Goal: Use online tool/utility: Use online tool/utility

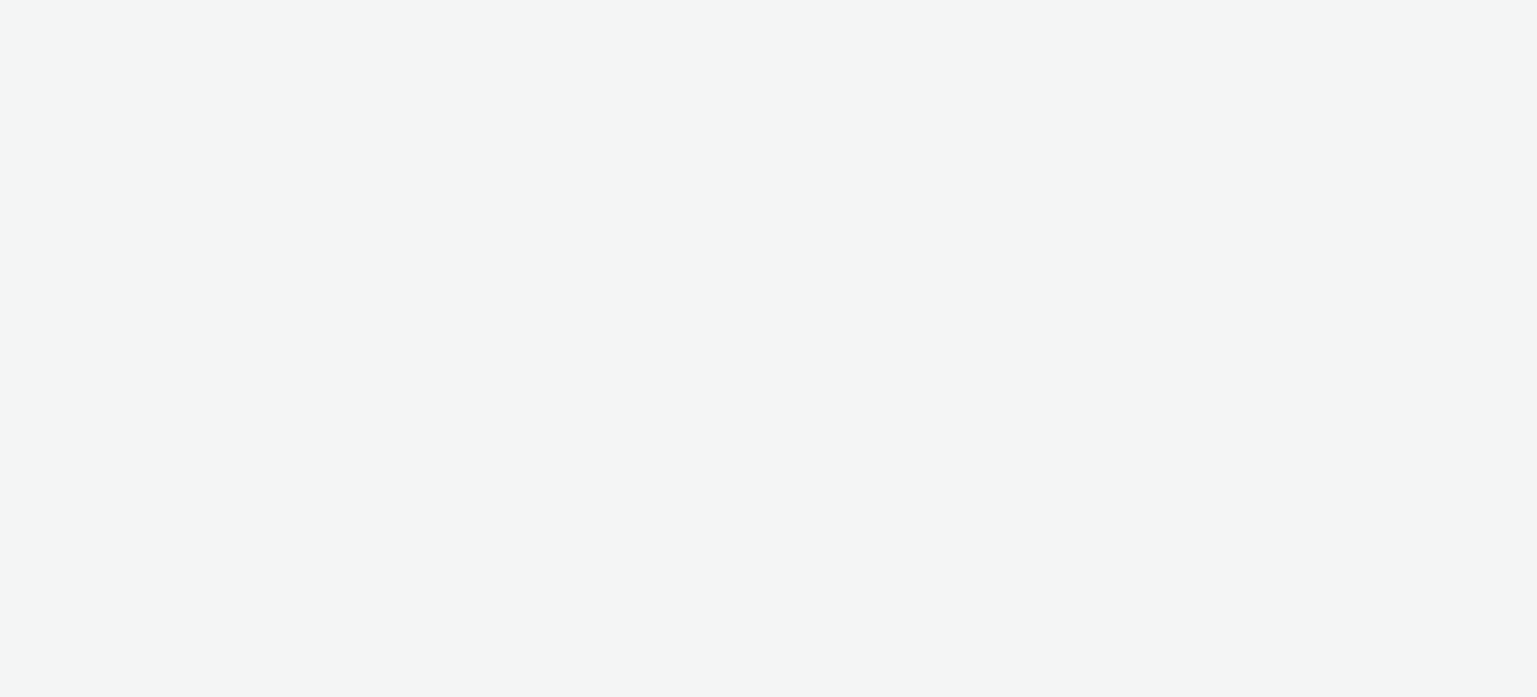
select select "3accb258-2b8e-4def-9b79-8de5f579532c"
select select "524f9a1d-b733-413f-91db-710ee3173a22"
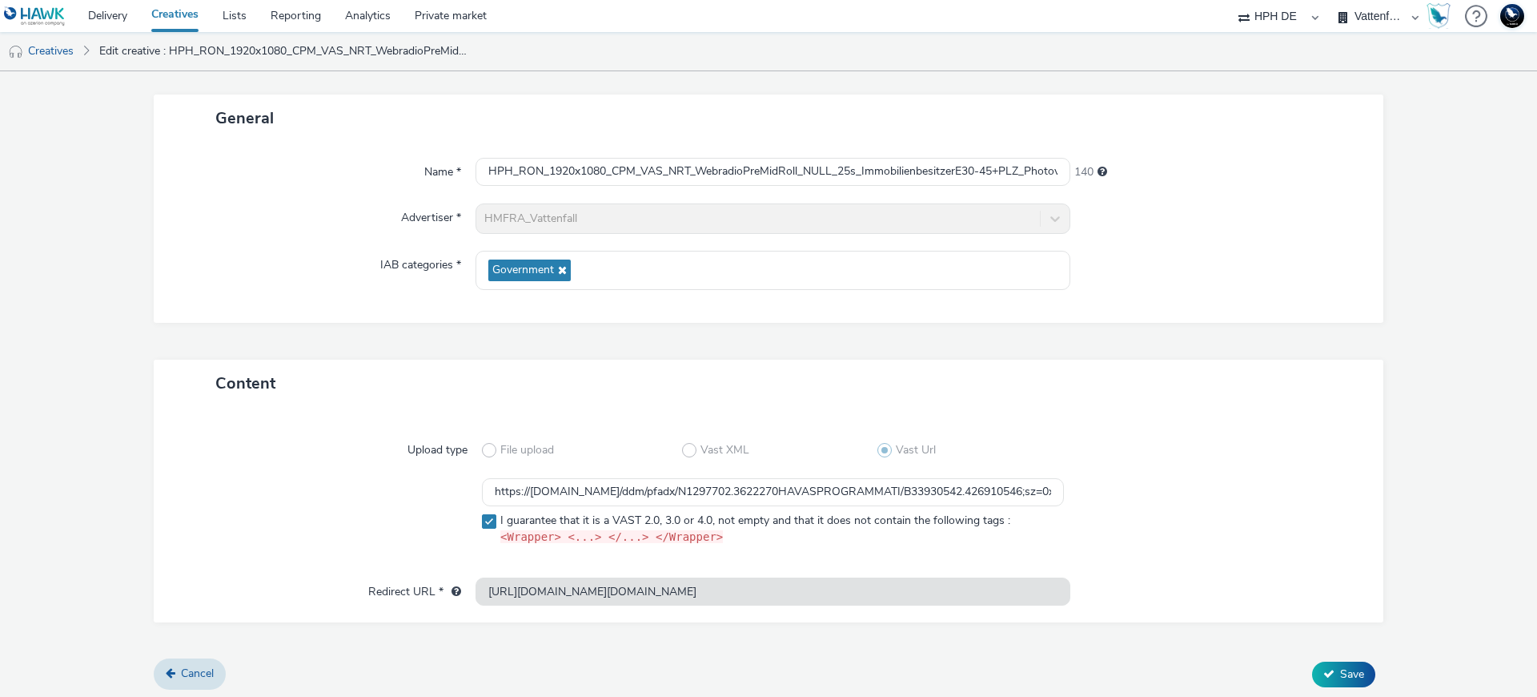
scroll to position [78, 0]
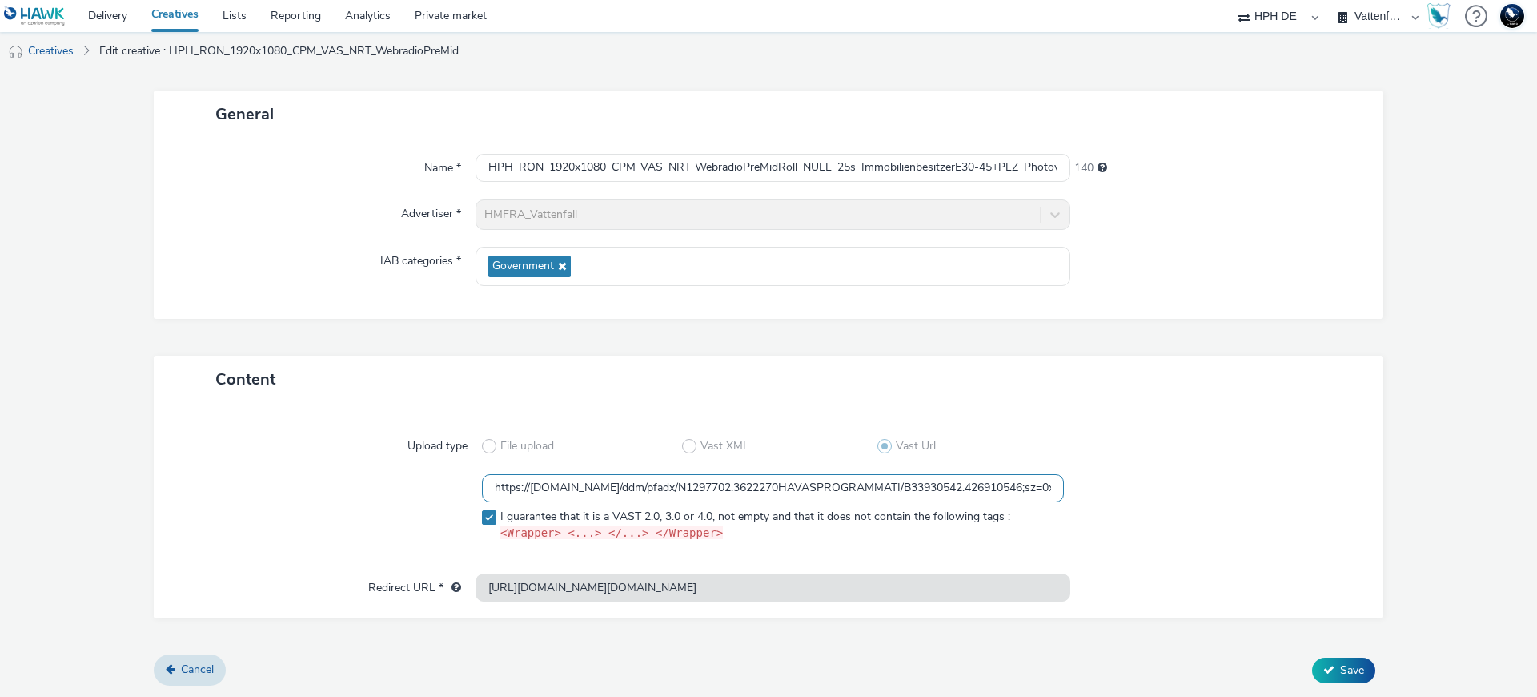
click at [692, 490] on input "https://[DOMAIN_NAME]/ddm/pfadx/N1297702.3622270HAVASPROGRAMMATI/B33930542.4269…" at bounding box center [773, 488] width 582 height 28
drag, startPoint x: 692, startPoint y: 490, endPoint x: 819, endPoint y: 537, distance: 135.8
click at [1179, 609] on div "Upload type File upload Vast XML Vast Url https://[DOMAIN_NAME]/ddm/pfadx/N1297…" at bounding box center [769, 510] width 1230 height 215
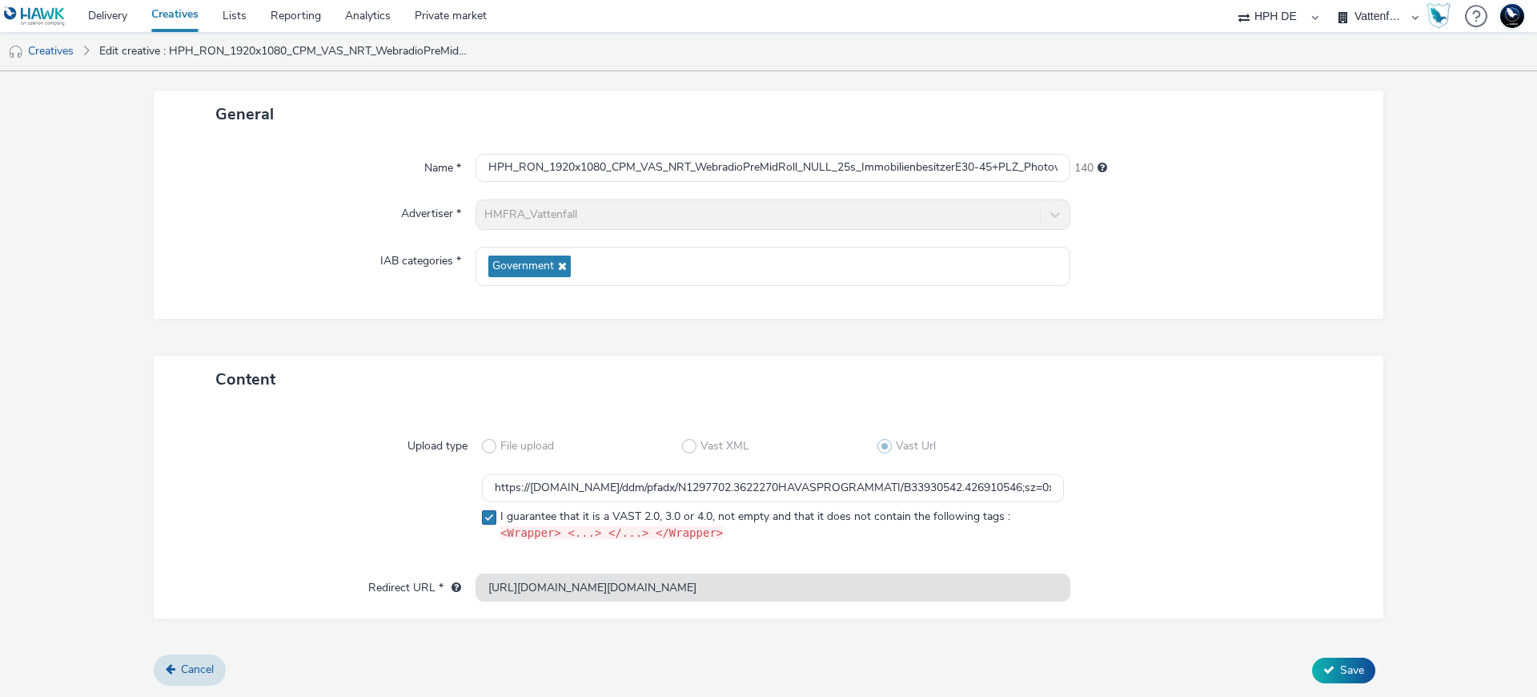
scroll to position [0, 2487]
click at [486, 445] on span at bounding box center [489, 446] width 14 height 14
click at [686, 442] on span at bounding box center [689, 446] width 14 height 14
click at [880, 445] on span at bounding box center [885, 446] width 14 height 14
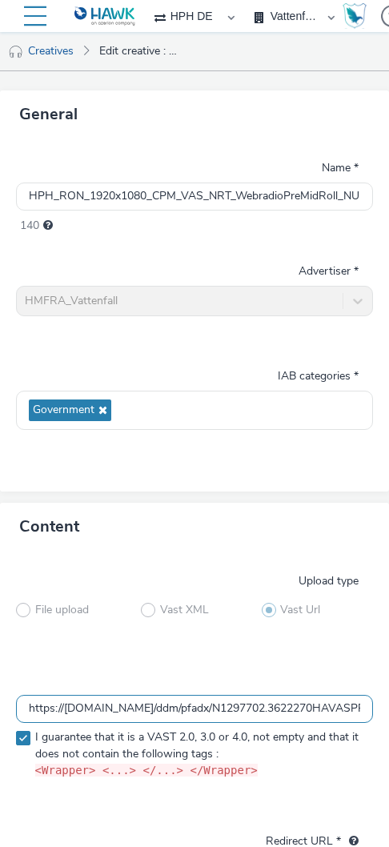
click at [259, 696] on input "https://[DOMAIN_NAME]/ddm/pfadx/N1297702.3622270HAVASPROGRAMMATI/B33930542.4269…" at bounding box center [194, 709] width 357 height 28
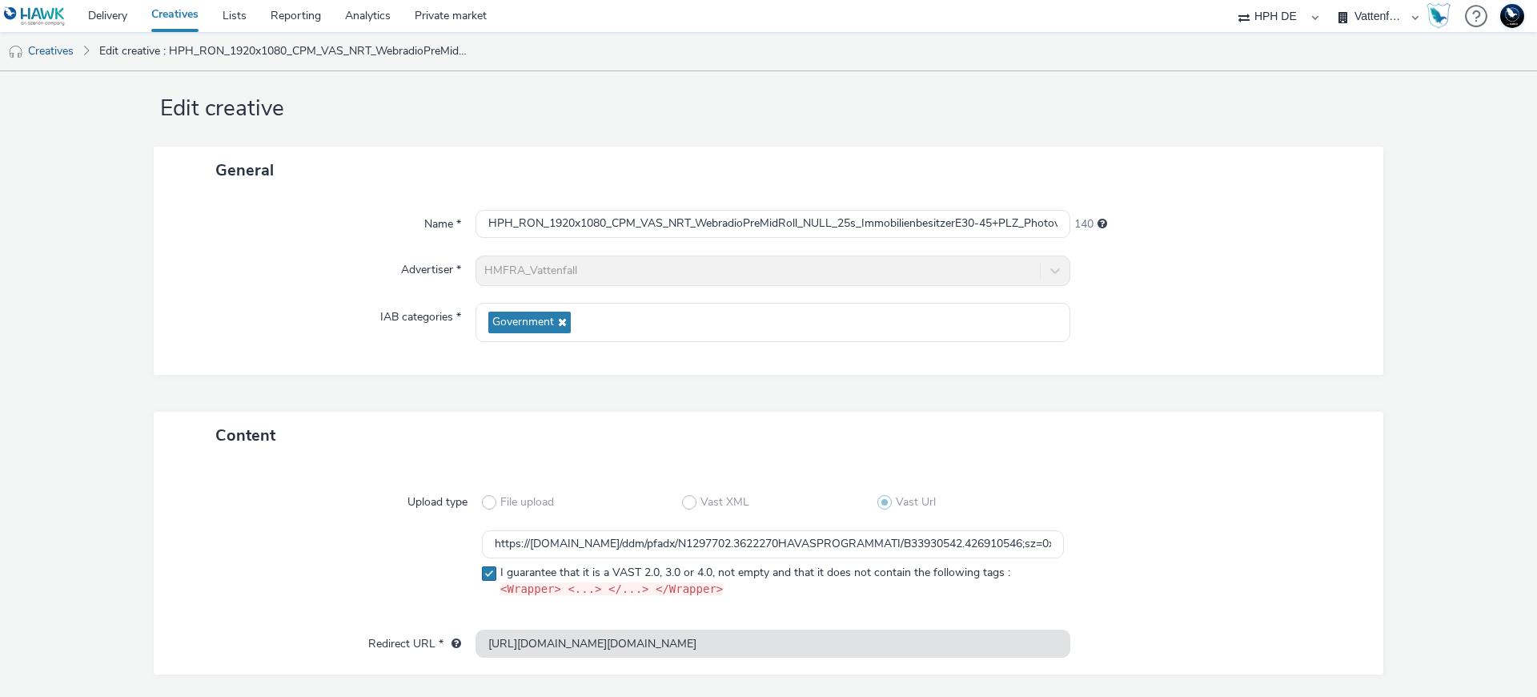
scroll to position [78, 0]
